Goal: Information Seeking & Learning: Check status

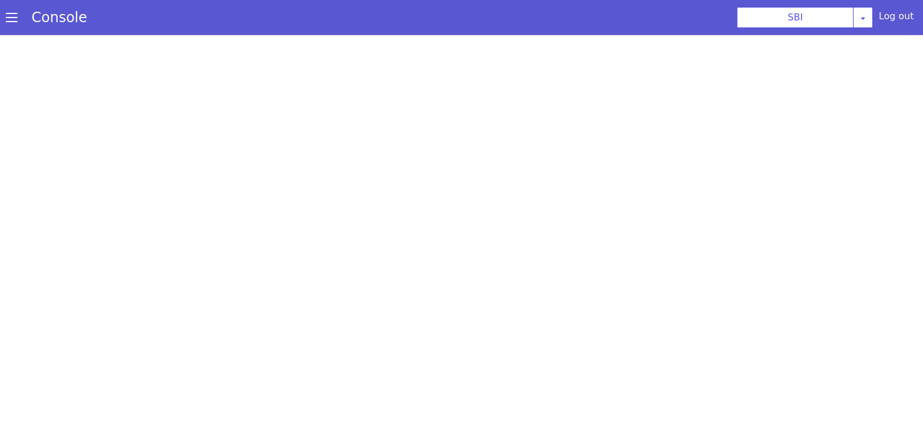
select select "TRANSFER"
select select "en"
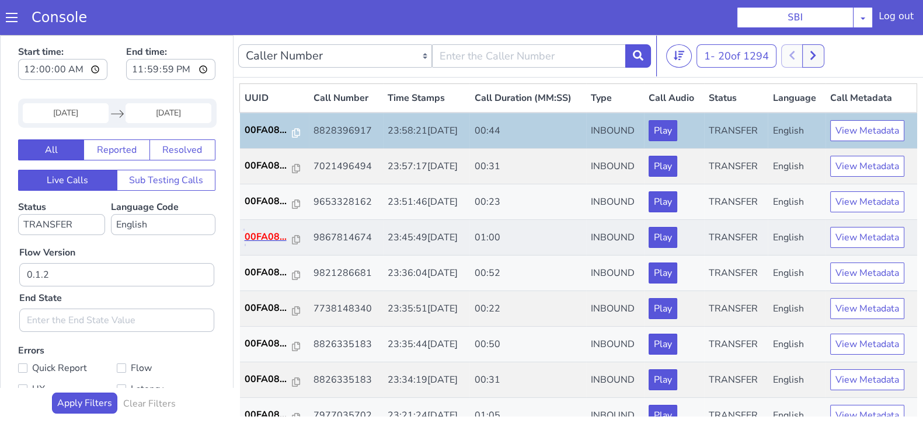
click at [274, 236] on p "00FA08..." at bounding box center [268, 237] width 48 height 14
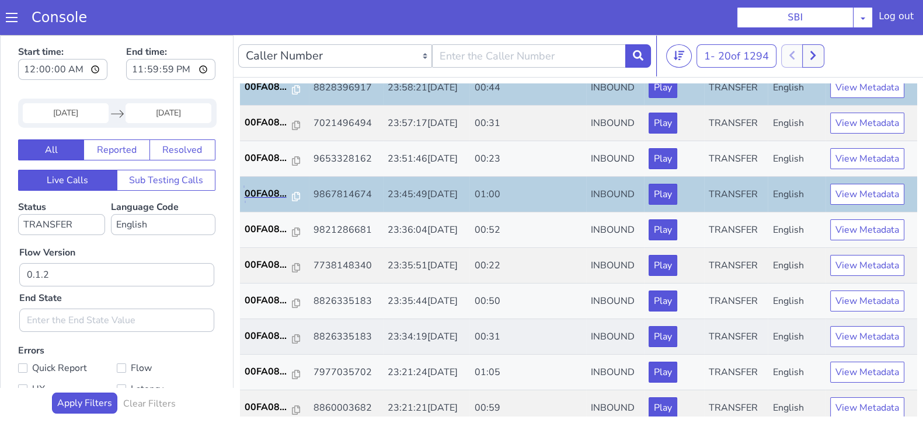
scroll to position [72, 0]
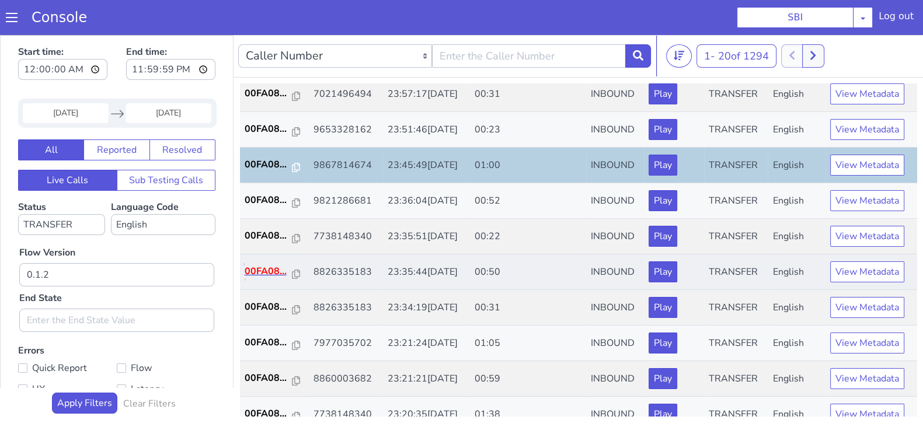
click at [273, 267] on p "00FA08..." at bounding box center [268, 271] width 48 height 14
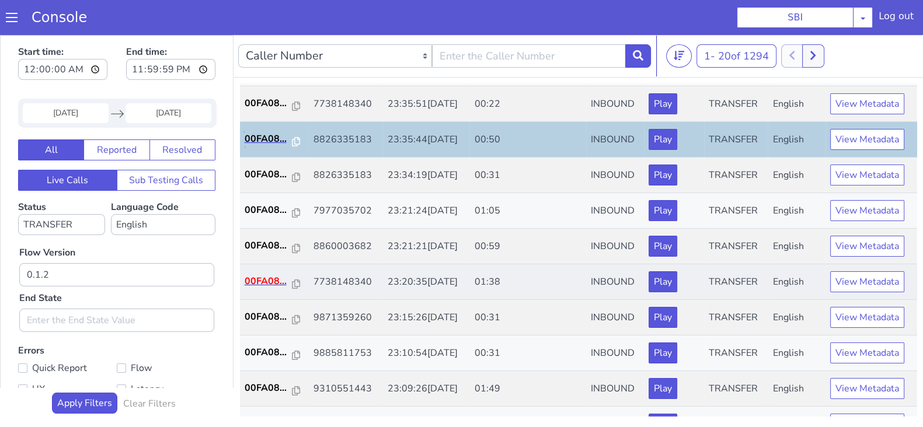
scroll to position [219, 0]
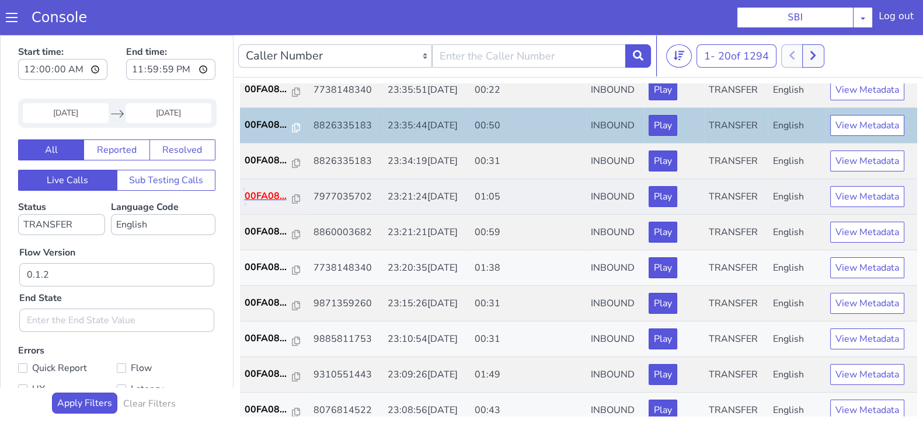
click at [266, 191] on p "00FA08..." at bounding box center [268, 196] width 48 height 14
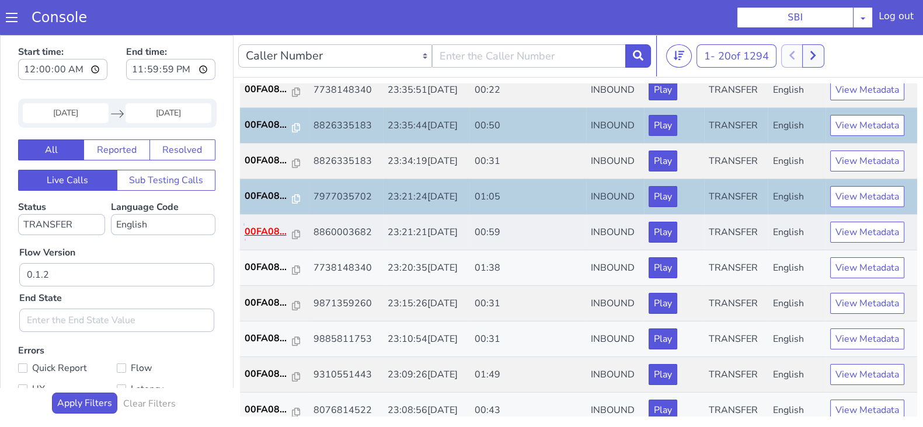
click at [263, 232] on p "00FA08..." at bounding box center [268, 232] width 48 height 14
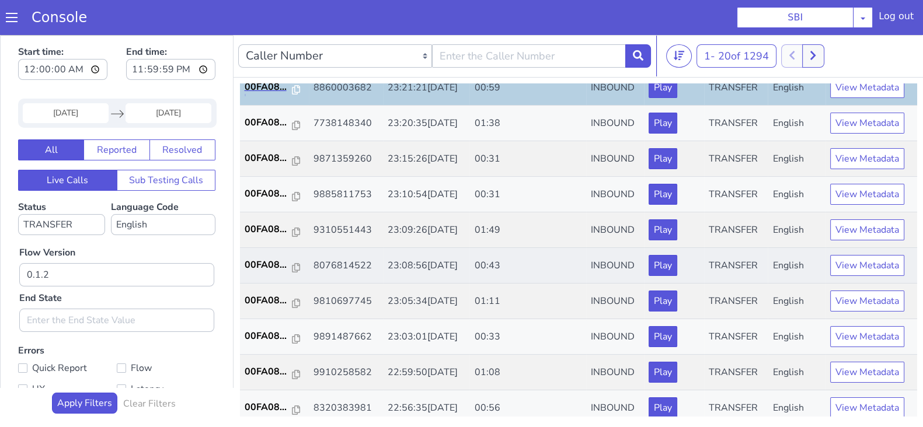
scroll to position [365, 0]
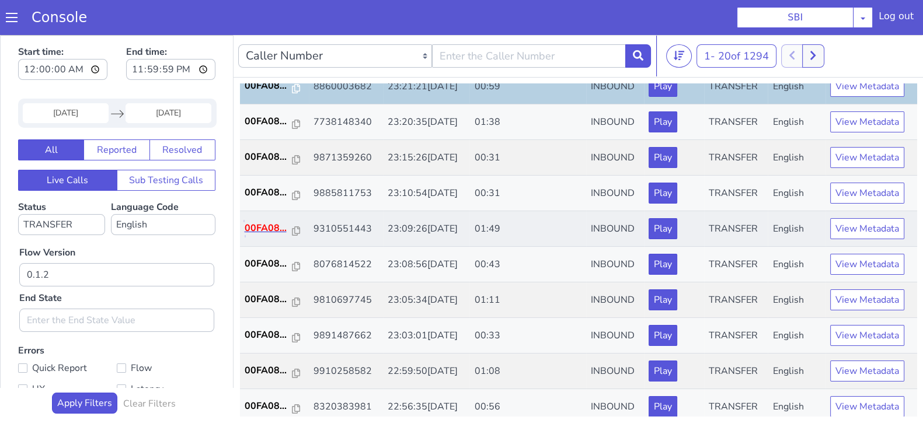
click at [265, 232] on p "00FA08..." at bounding box center [268, 228] width 48 height 14
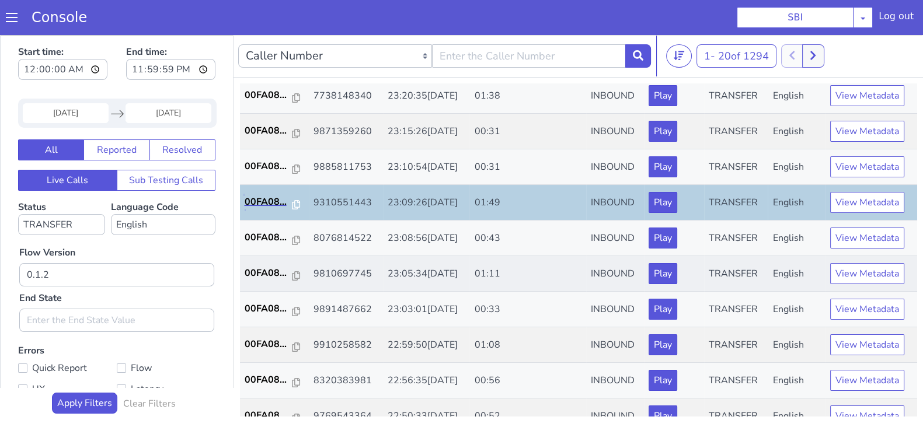
scroll to position [406, 0]
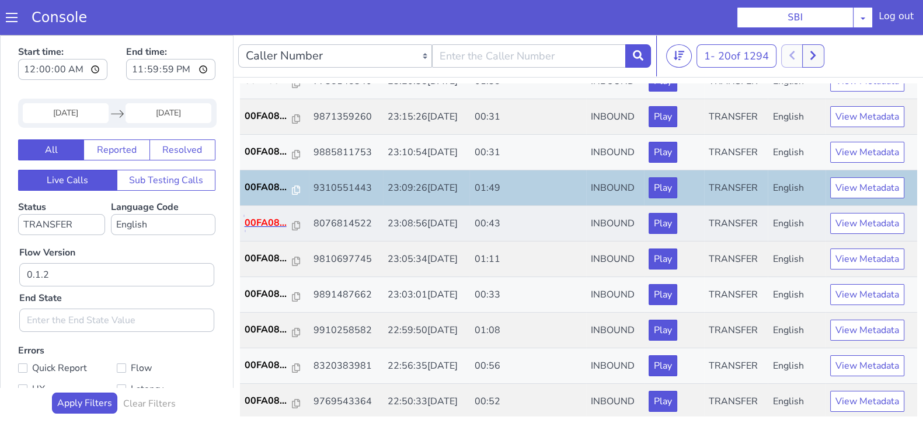
click at [265, 227] on p "00FA08..." at bounding box center [268, 223] width 48 height 14
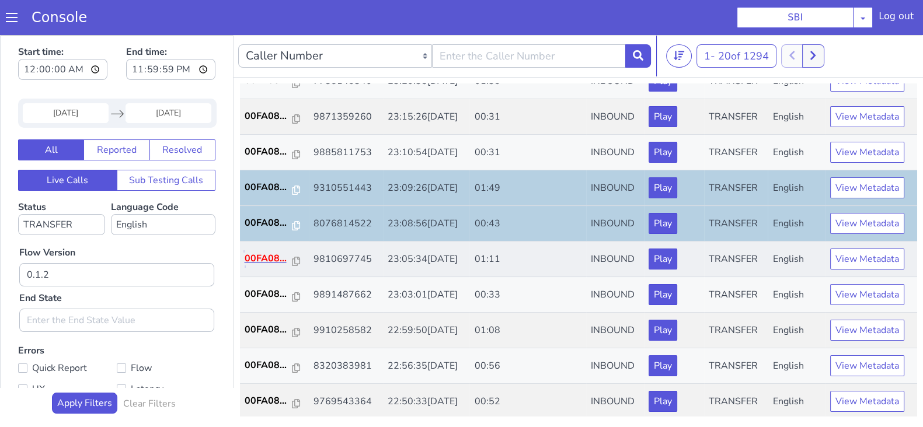
click at [262, 256] on p "00FA08..." at bounding box center [268, 258] width 48 height 14
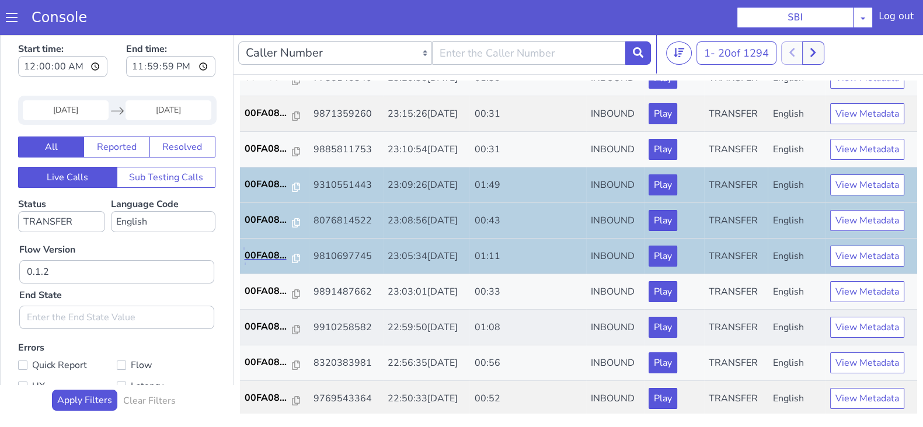
scroll to position [3, 0]
click at [264, 322] on p "00FA08..." at bounding box center [268, 327] width 48 height 14
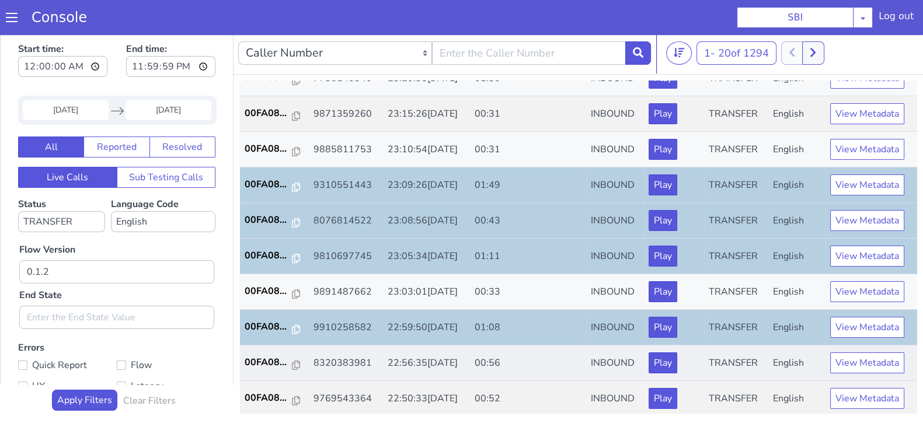
click at [256, 350] on td "00FA08..." at bounding box center [274, 363] width 69 height 36
click at [257, 355] on p "00FA08..." at bounding box center [268, 362] width 48 height 14
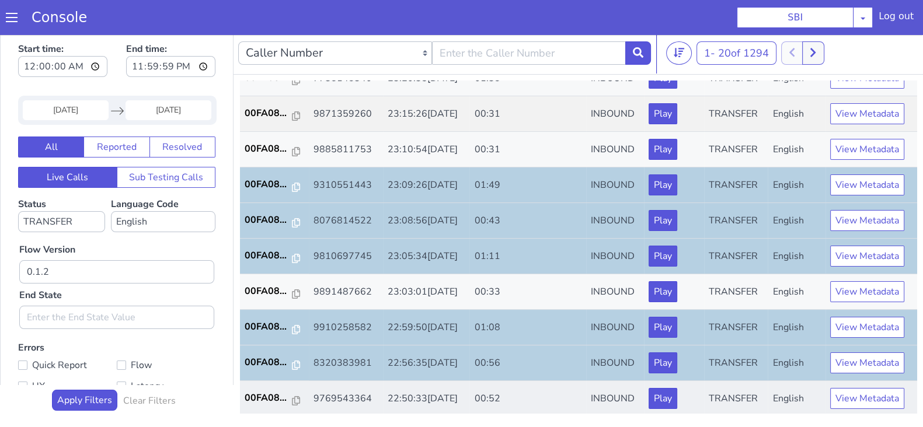
click at [258, 404] on td "00FA08..." at bounding box center [274, 399] width 69 height 36
click at [263, 392] on p "00FA08..." at bounding box center [268, 398] width 48 height 14
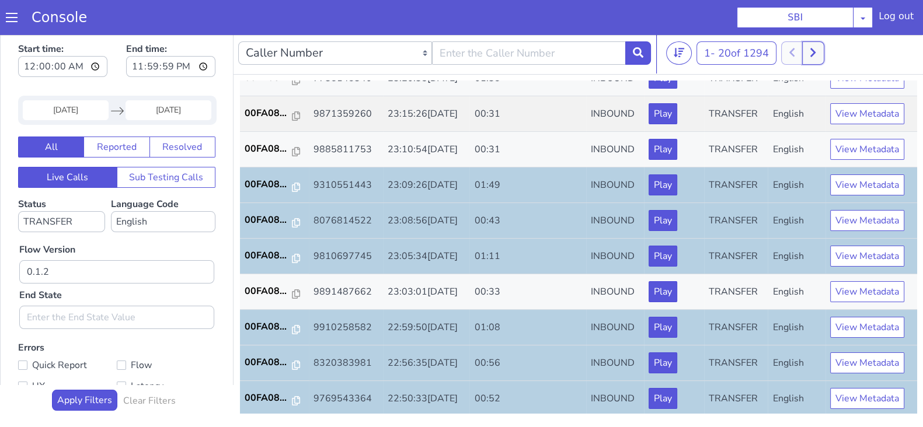
click at [816, 47] on icon at bounding box center [812, 52] width 6 height 11
